Goal: Transaction & Acquisition: Purchase product/service

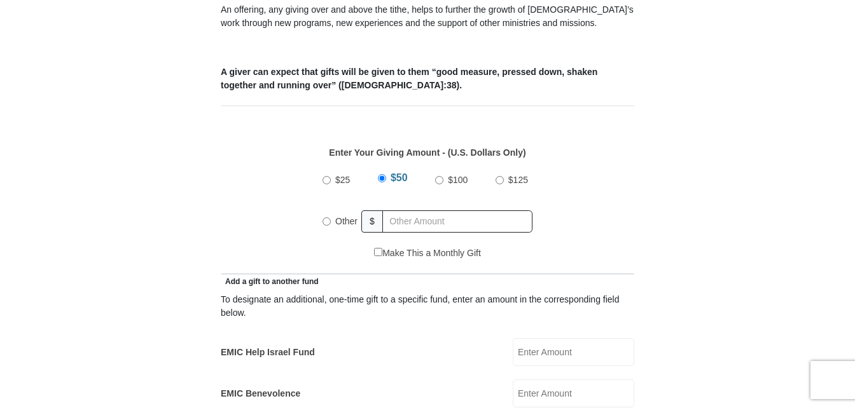
click at [326, 218] on input "Other" at bounding box center [327, 222] width 8 height 8
radio input "true"
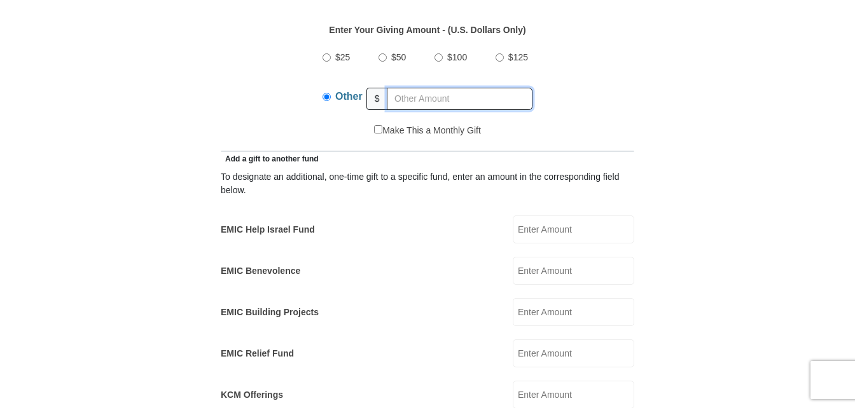
scroll to position [618, 0]
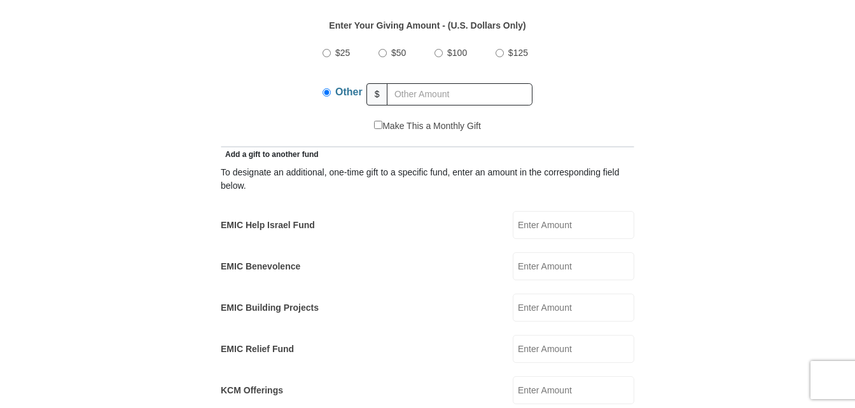
click at [537, 211] on input "EMIC Help Israel Fund" at bounding box center [574, 225] width 122 height 28
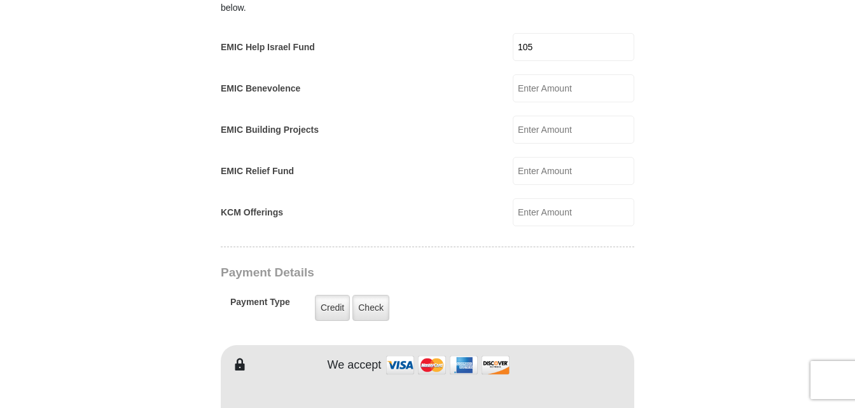
scroll to position [872, 0]
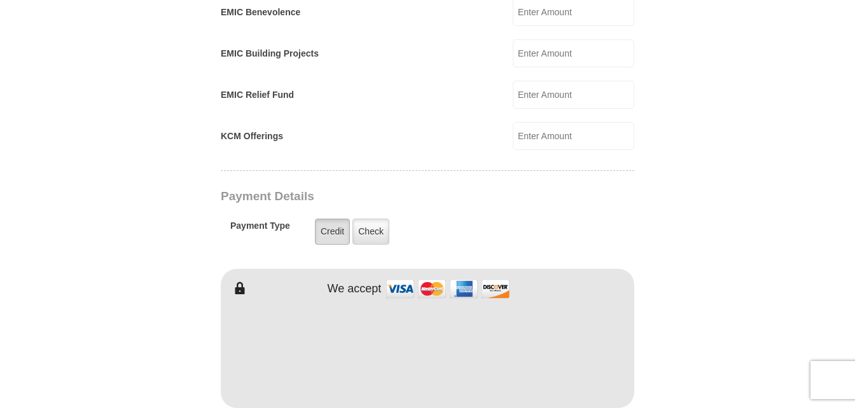
type input "105"
click at [320, 219] on label "Credit" at bounding box center [332, 232] width 35 height 26
click at [0, 0] on input "Credit" at bounding box center [0, 0] width 0 height 0
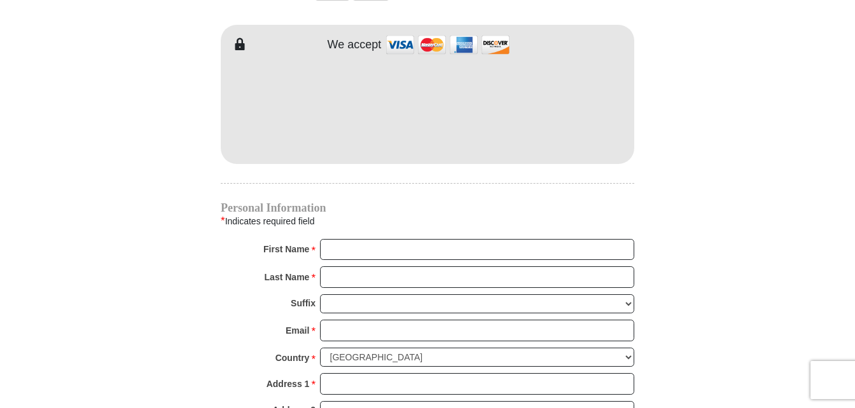
scroll to position [1127, 0]
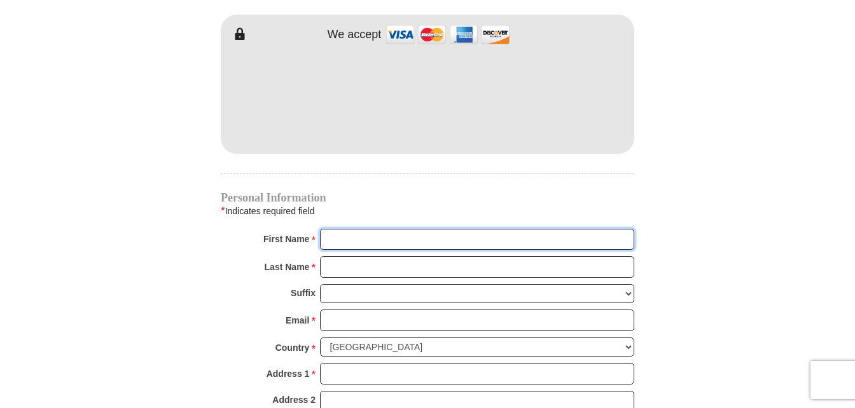
click at [352, 229] on input "First Name *" at bounding box center [477, 240] width 314 height 22
type input "[PERSON_NAME]"
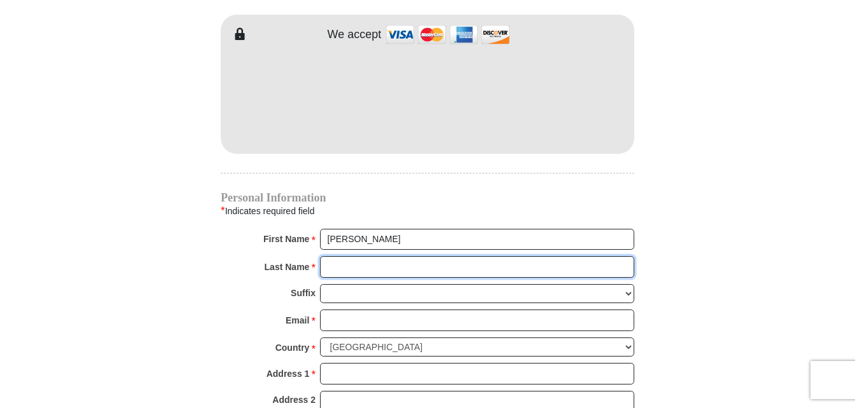
click at [338, 256] on input "Last Name *" at bounding box center [477, 267] width 314 height 22
type input "Brown"
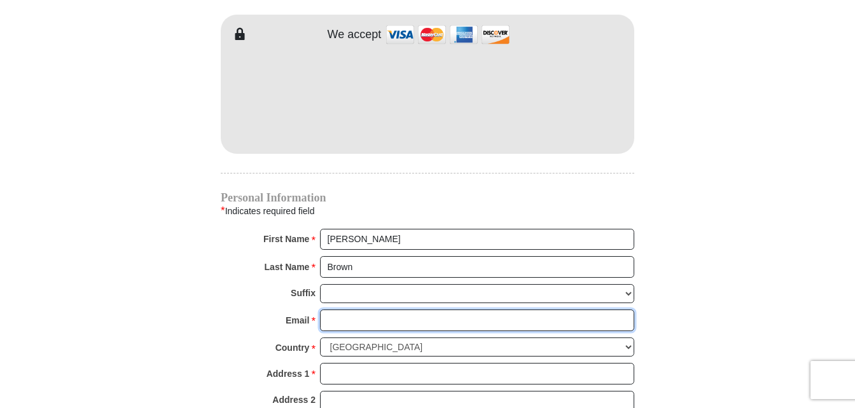
click at [332, 310] on input "Email *" at bounding box center [477, 321] width 314 height 22
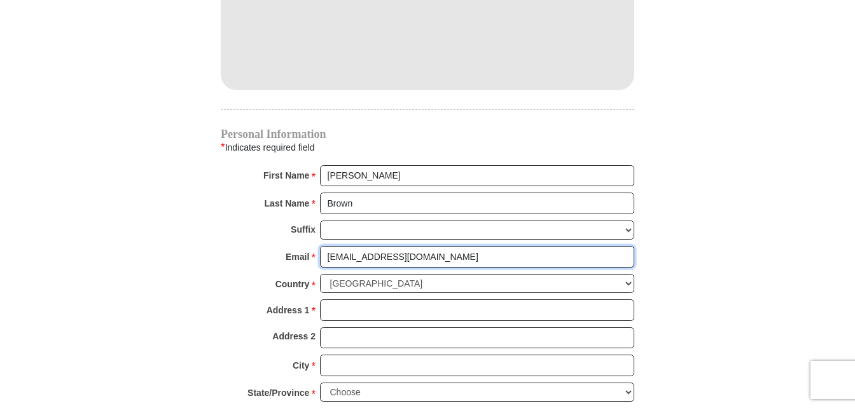
type input "[EMAIL_ADDRESS][DOMAIN_NAME]"
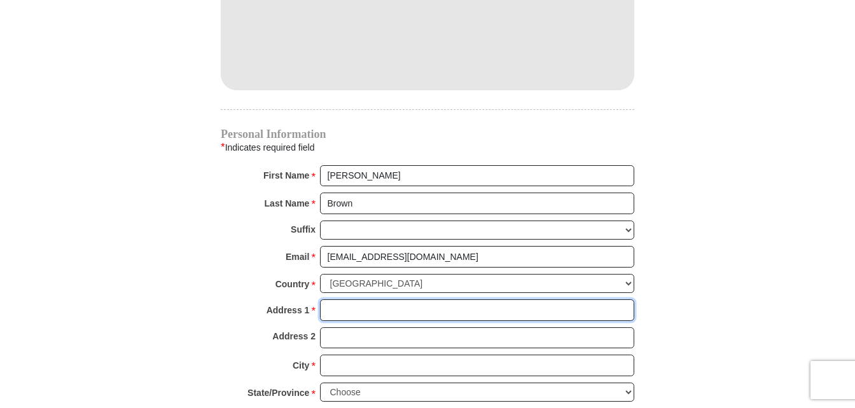
click at [338, 300] on input "Address 1 *" at bounding box center [477, 311] width 314 height 22
type input "[STREET_ADDRESS]"
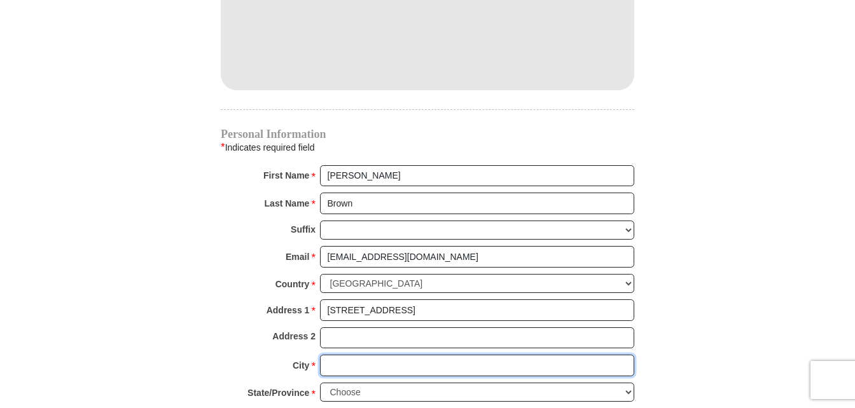
click at [347, 355] on input "City *" at bounding box center [477, 366] width 314 height 22
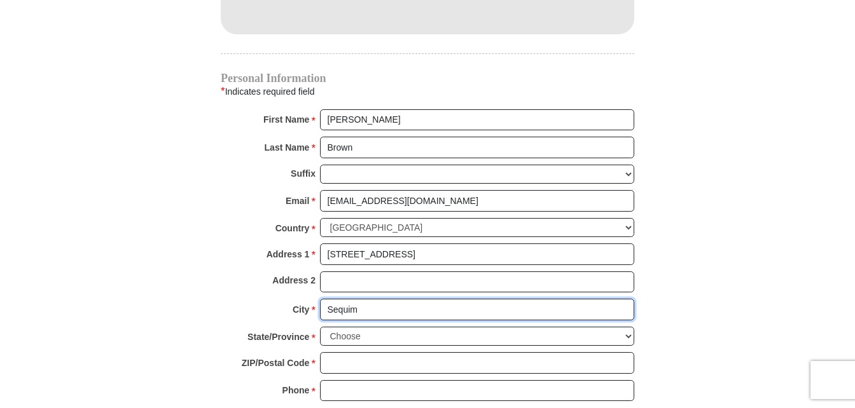
scroll to position [1254, 0]
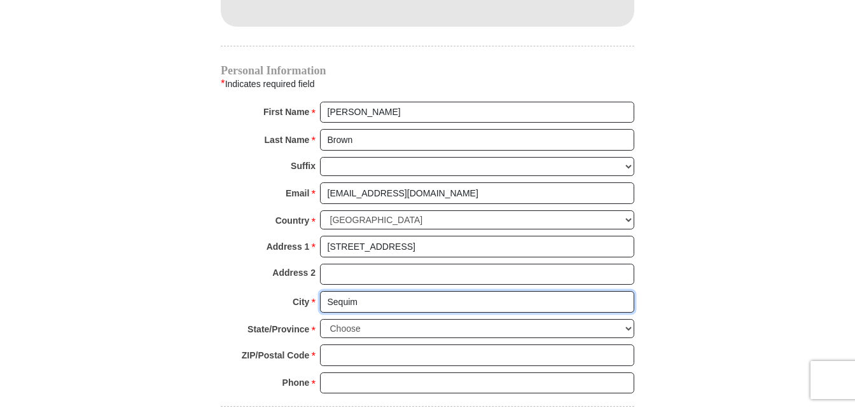
type input "Sequim"
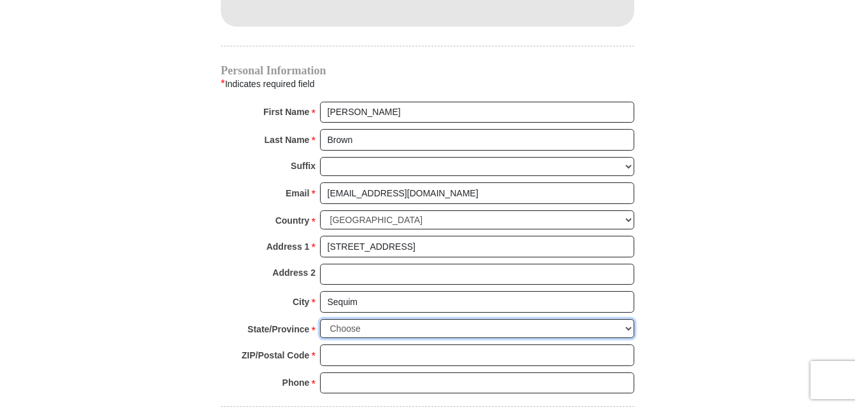
click at [628, 319] on select "Choose [US_STATE] [US_STATE] [US_STATE] [US_STATE] [US_STATE] Armed Forces Amer…" at bounding box center [477, 329] width 314 height 20
select select "WA"
click at [320, 319] on select "Choose [US_STATE] [US_STATE] [US_STATE] [US_STATE] [US_STATE] Armed Forces Amer…" at bounding box center [477, 329] width 314 height 20
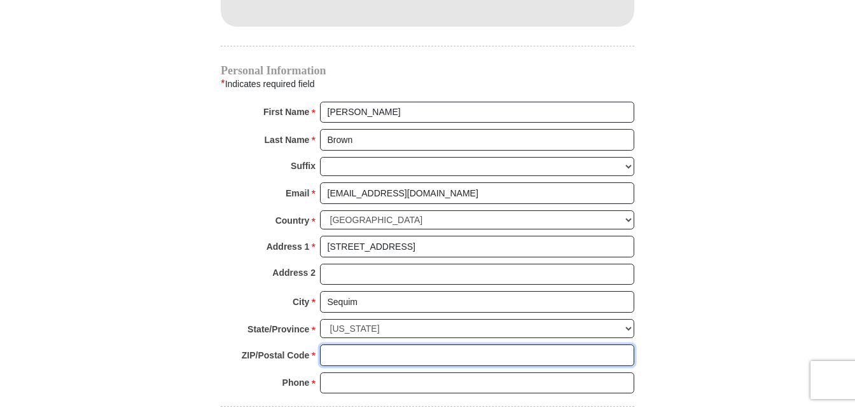
click at [345, 345] on input "ZIP/Postal Code *" at bounding box center [477, 356] width 314 height 22
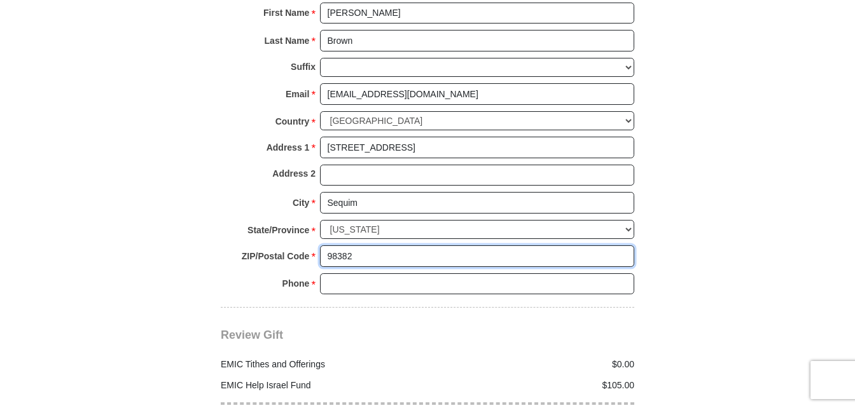
scroll to position [1381, 0]
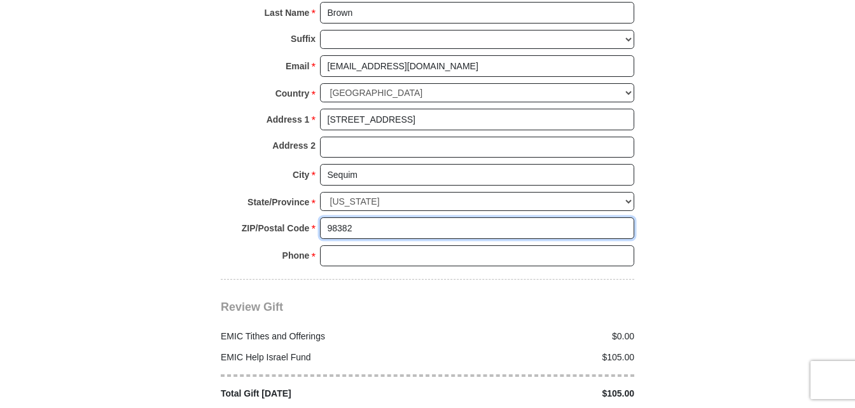
type input "98382"
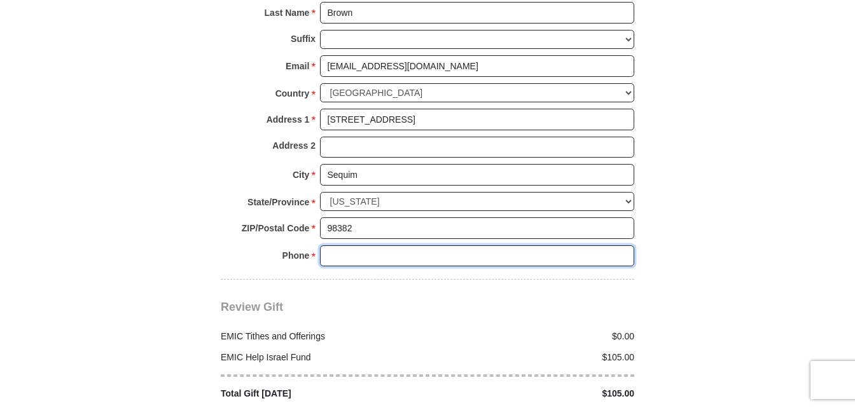
click at [337, 246] on input "Phone * *" at bounding box center [477, 257] width 314 height 22
click at [359, 246] on input "[PHONE_NUMBER]" at bounding box center [477, 257] width 314 height 22
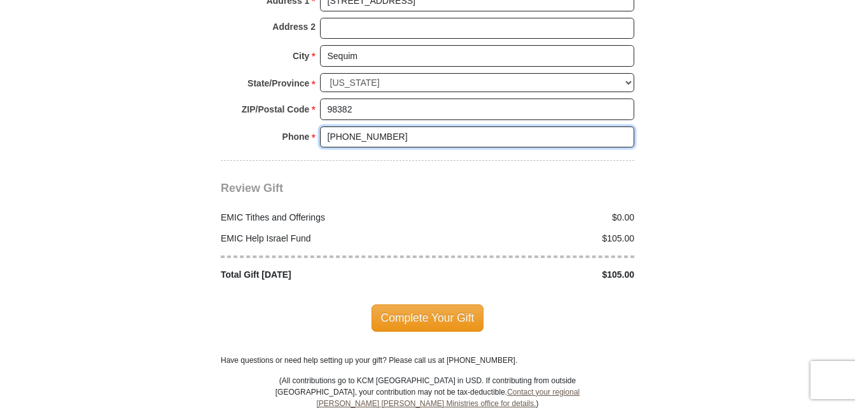
scroll to position [1508, 0]
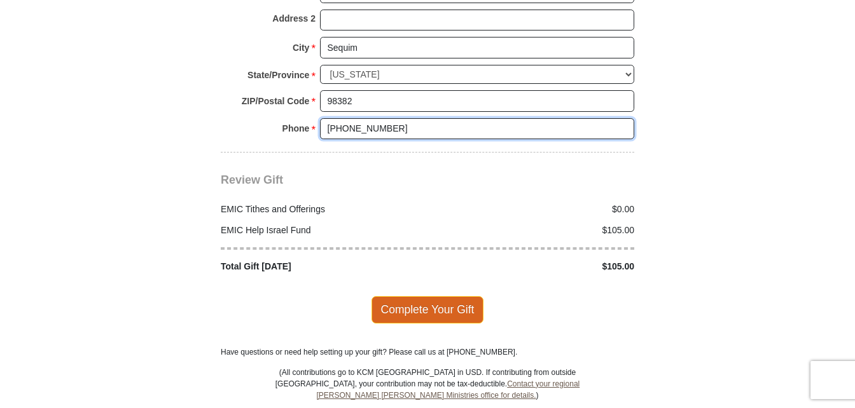
type input "[PHONE_NUMBER]"
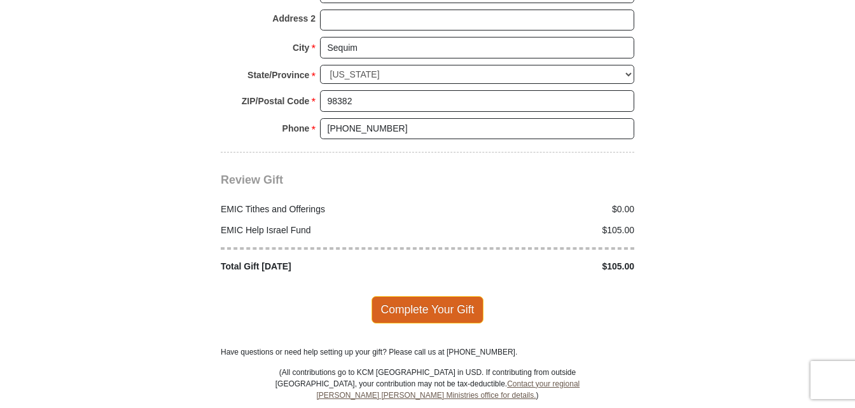
click at [431, 296] on span "Complete Your Gift" at bounding box center [427, 309] width 113 height 27
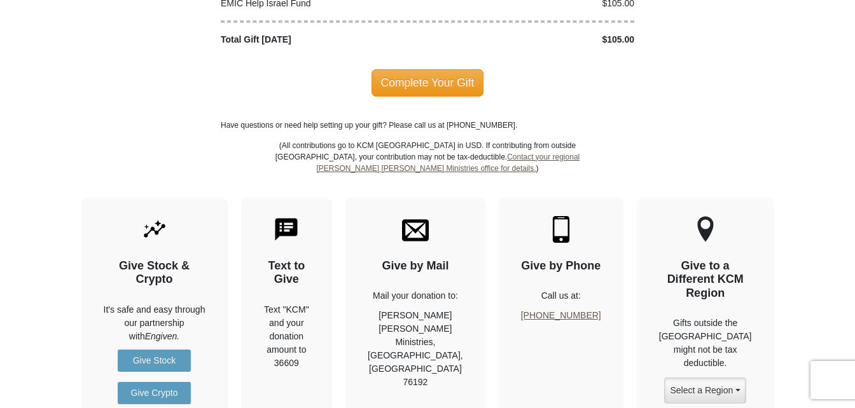
scroll to position [1675, 0]
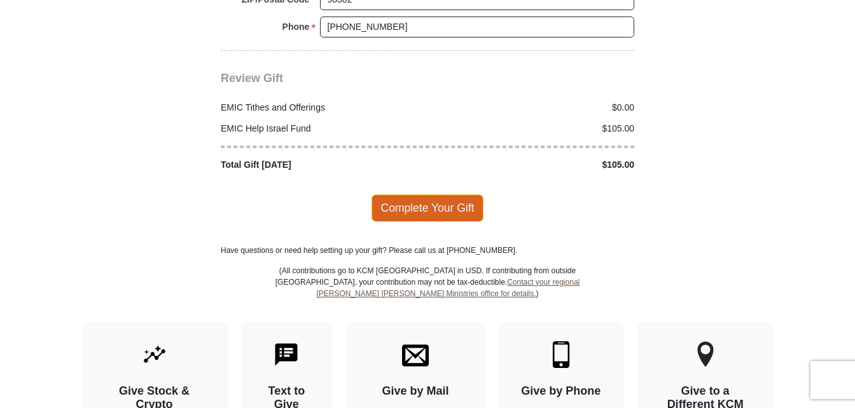
click at [427, 195] on span "Complete Your Gift" at bounding box center [427, 208] width 113 height 27
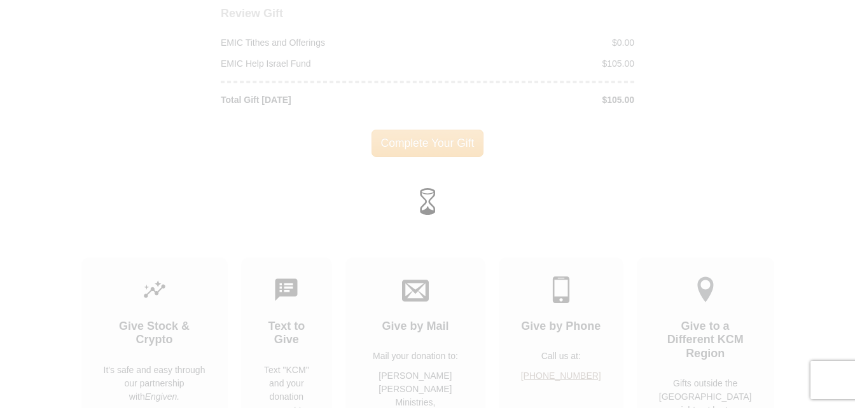
scroll to position [1610, 0]
